Goal: Information Seeking & Learning: Find specific page/section

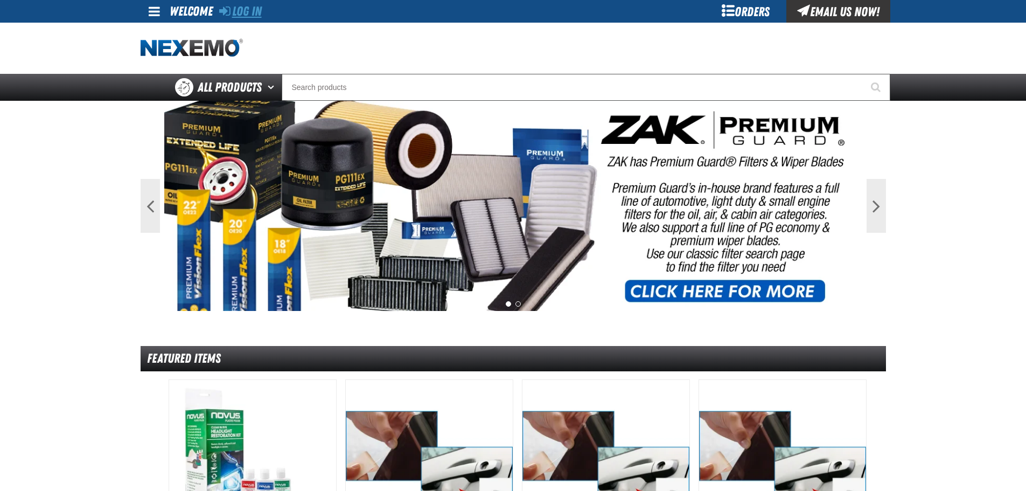
click at [255, 12] on link "Log In" at bounding box center [240, 11] width 43 height 15
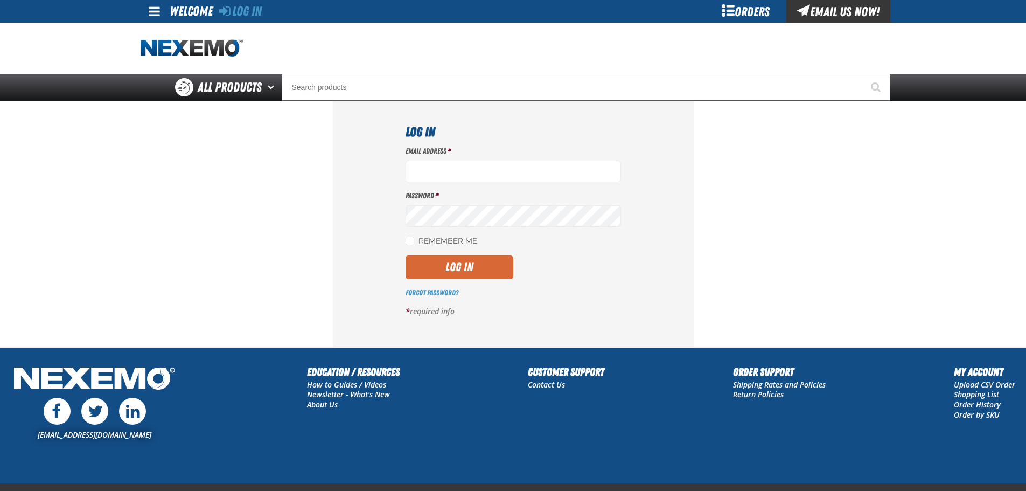
type input "[EMAIL_ADDRESS][DOMAIN_NAME]"
click at [470, 269] on button "Log In" at bounding box center [460, 267] width 108 height 24
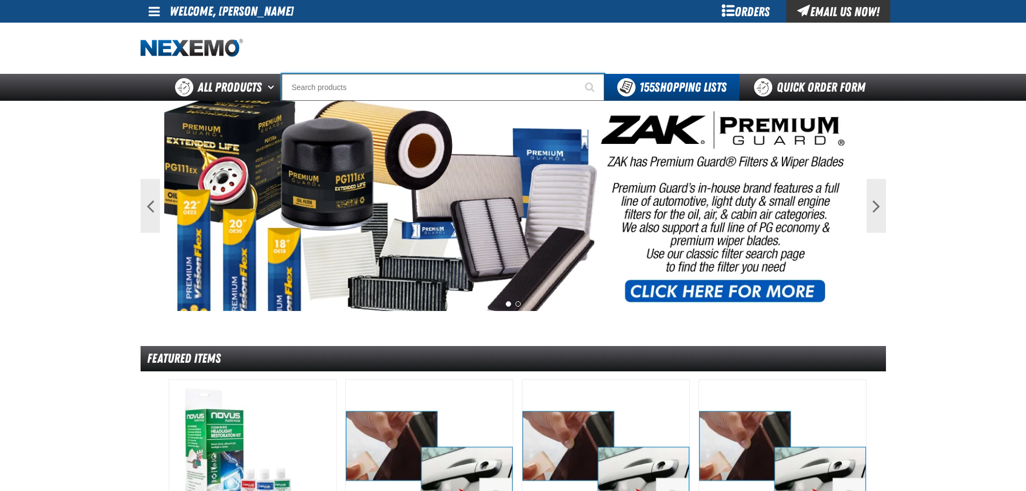
click at [356, 96] on input "Search" at bounding box center [443, 87] width 323 height 27
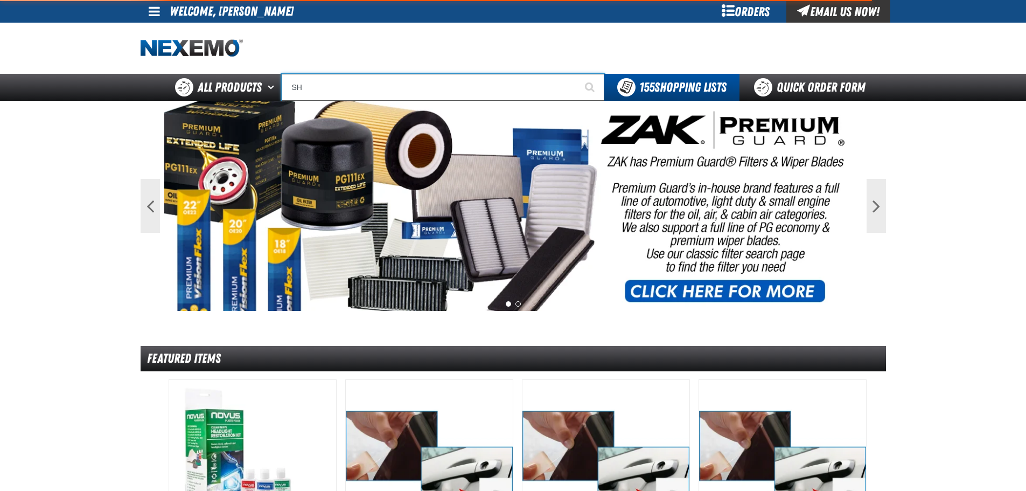
type input "SHA"
type input "SHARP"
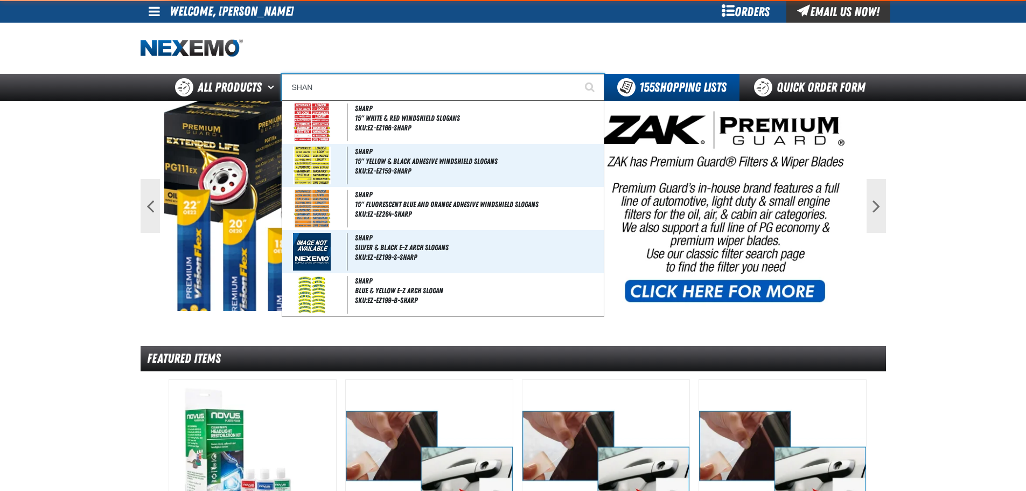
type input "SHANK"
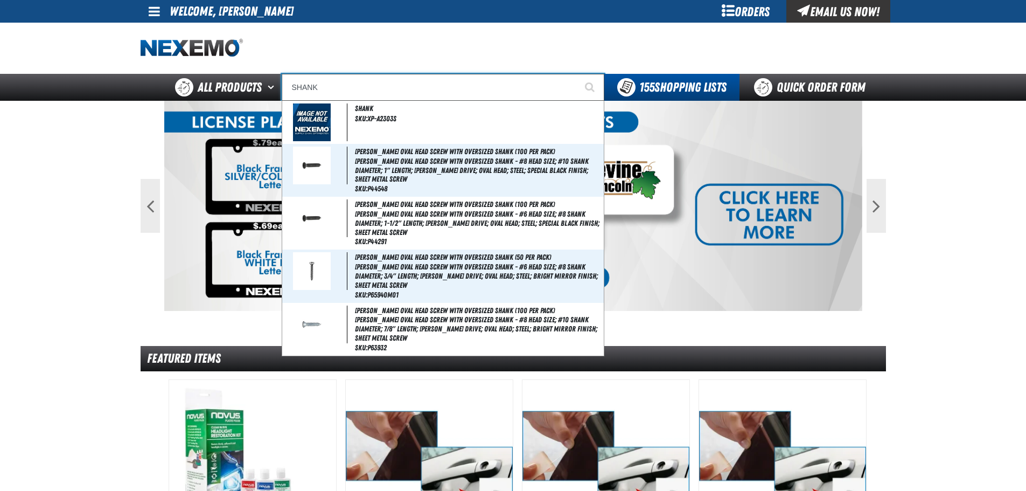
drag, startPoint x: 342, startPoint y: 86, endPoint x: 285, endPoint y: 89, distance: 57.2
click at [285, 89] on input "SHANK" at bounding box center [443, 87] width 323 height 27
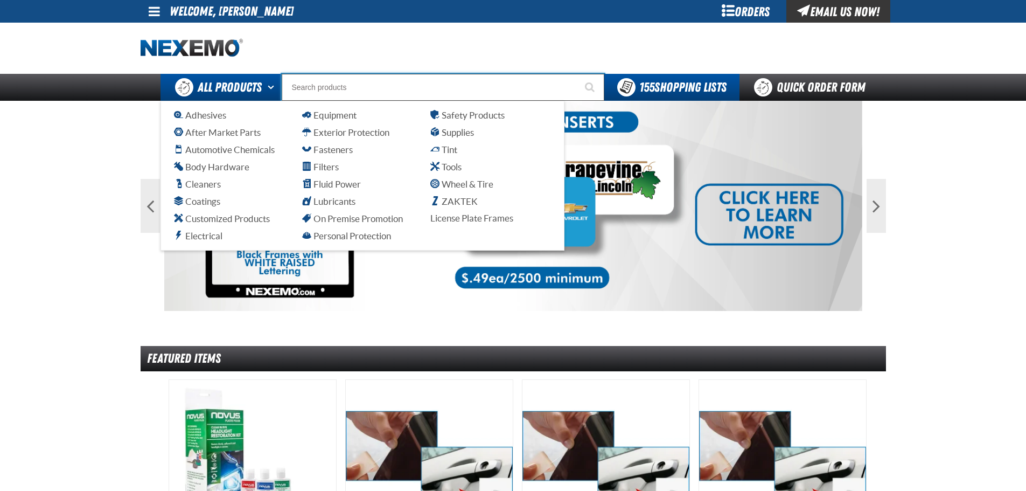
click at [215, 88] on span "All Products" at bounding box center [230, 87] width 64 height 19
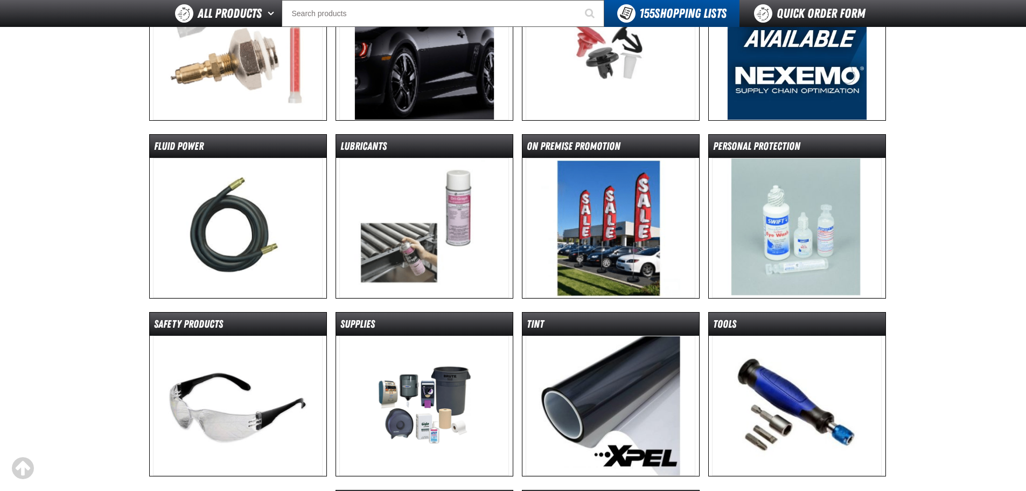
scroll to position [700, 0]
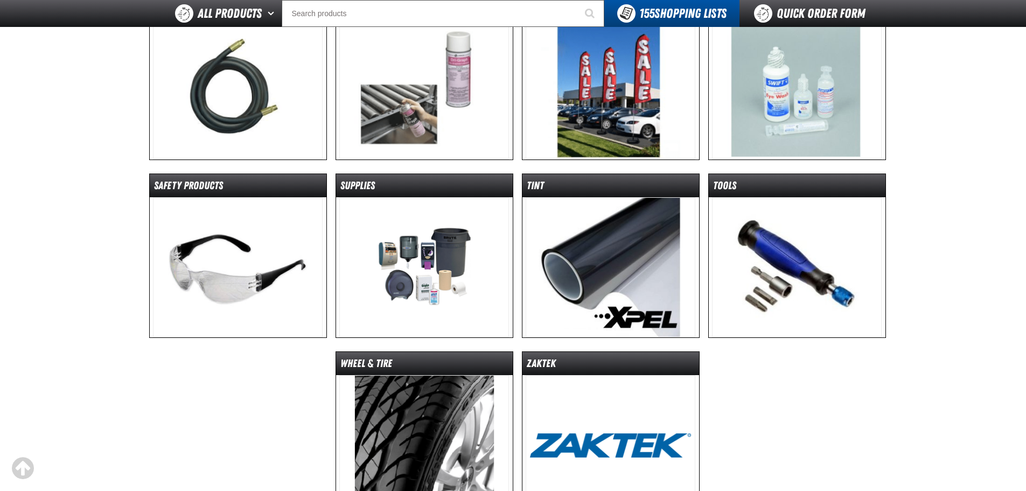
click at [623, 301] on img at bounding box center [611, 267] width 170 height 140
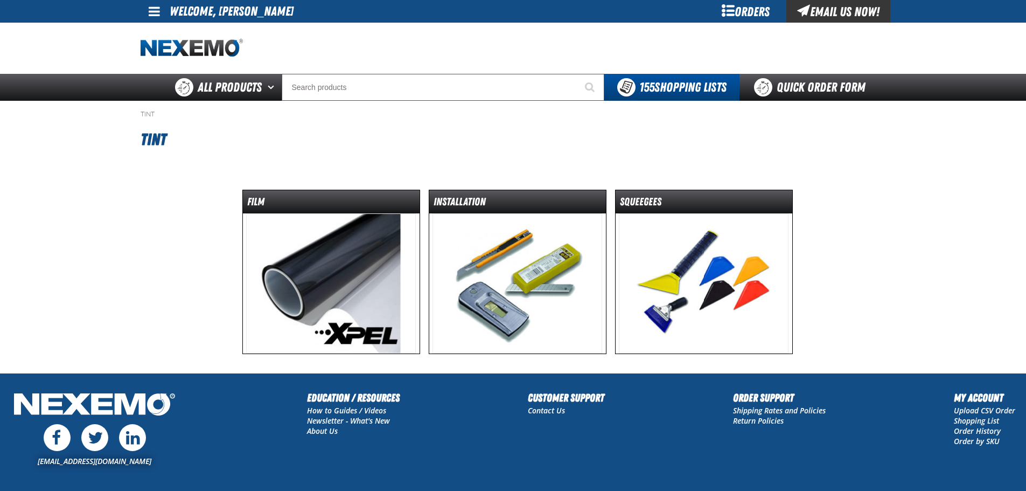
click at [533, 277] on img at bounding box center [517, 283] width 170 height 140
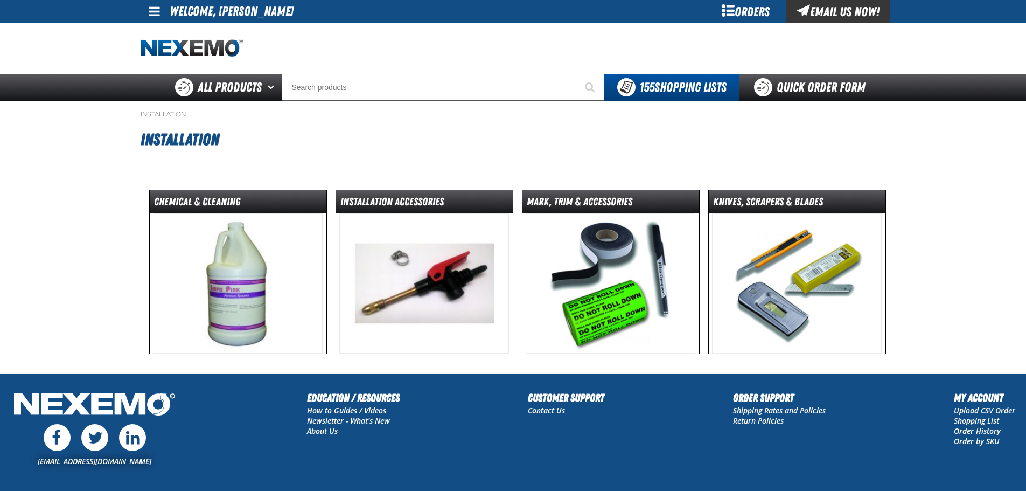
click at [753, 270] on img at bounding box center [797, 283] width 170 height 140
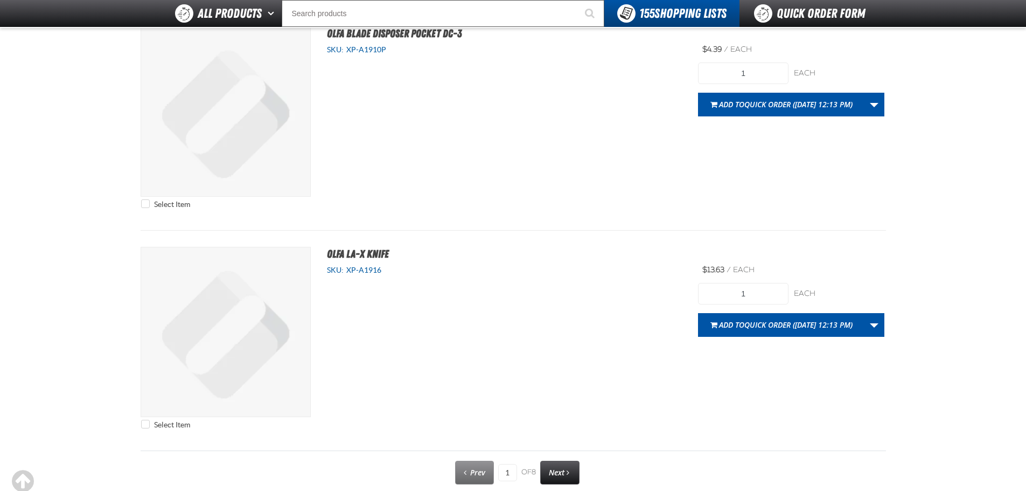
scroll to position [5423, 0]
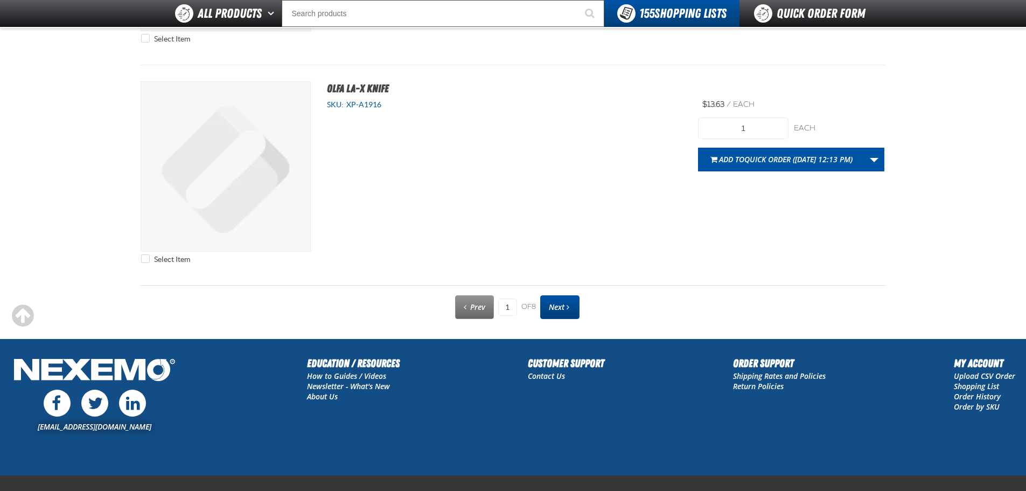
click at [551, 309] on span "Next" at bounding box center [557, 307] width 16 height 10
type input "2"
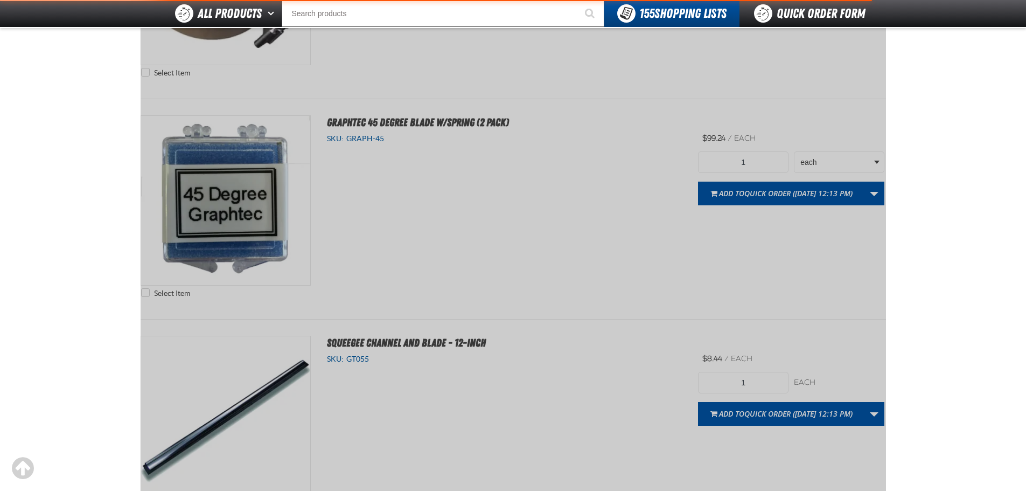
scroll to position [195, 0]
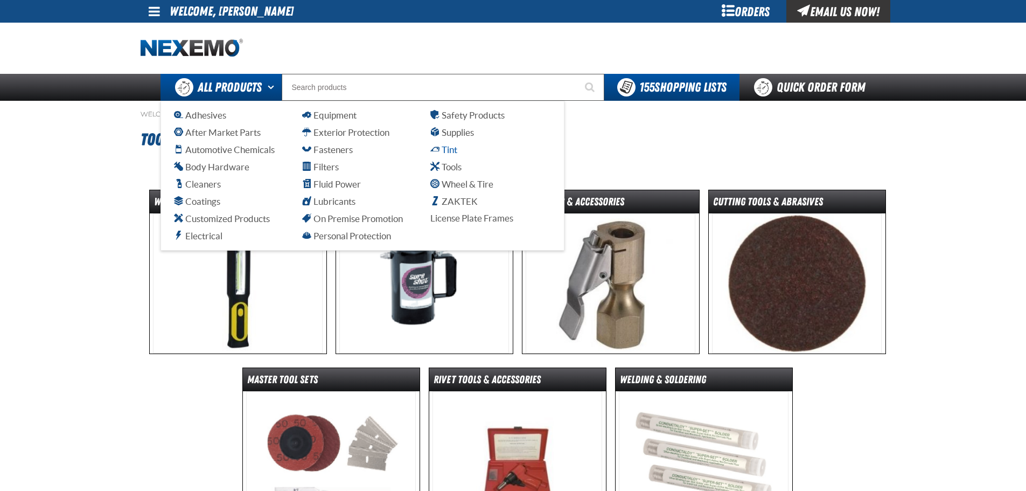
click at [452, 150] on span "Tint" at bounding box center [443, 149] width 27 height 10
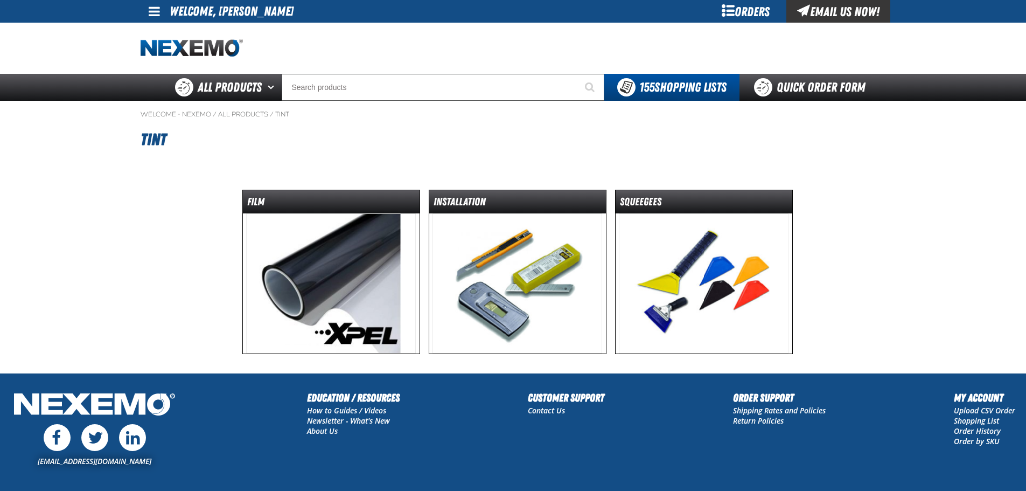
click at [701, 277] on img at bounding box center [704, 283] width 170 height 140
